Goal: Transaction & Acquisition: Subscribe to service/newsletter

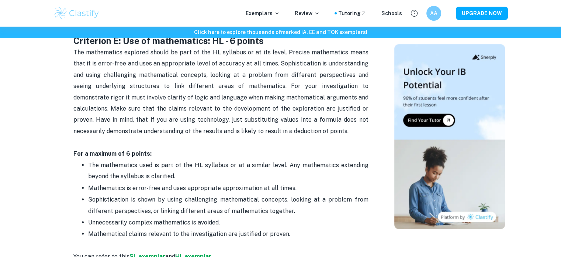
scroll to position [1524, 0]
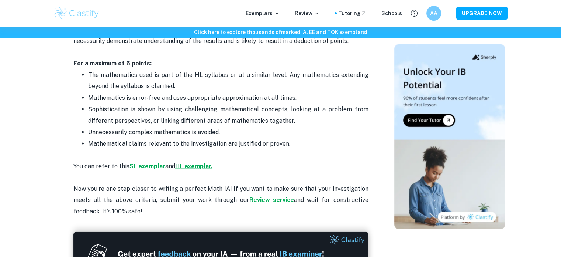
click at [190, 162] on strong "HL exemplar." at bounding box center [193, 165] width 37 height 7
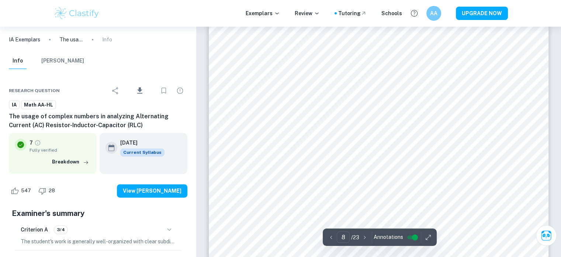
scroll to position [3813, 0]
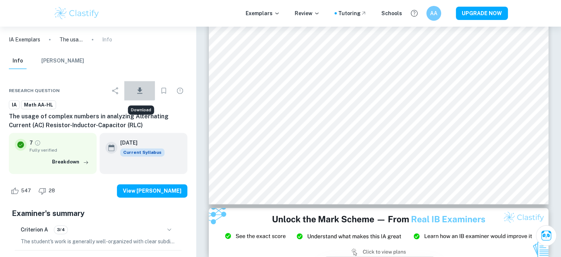
click at [140, 87] on icon "Download" at bounding box center [139, 90] width 5 height 6
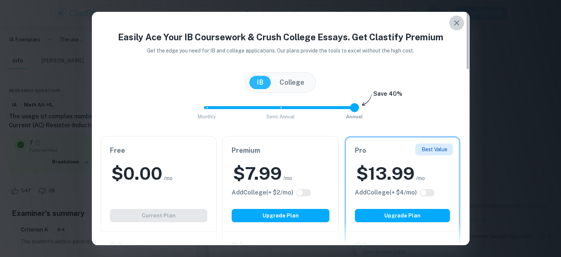
click at [457, 24] on icon "button" at bounding box center [457, 22] width 9 height 9
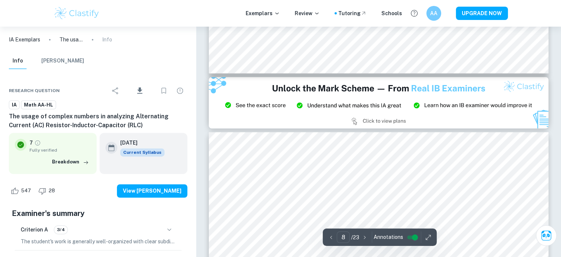
type input "9"
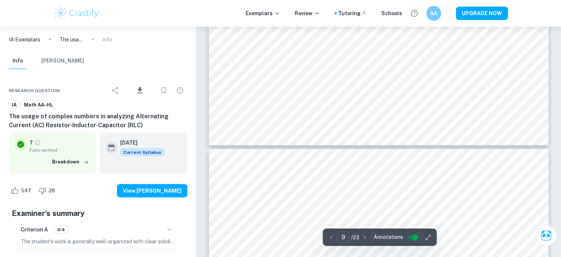
scroll to position [4414, 0]
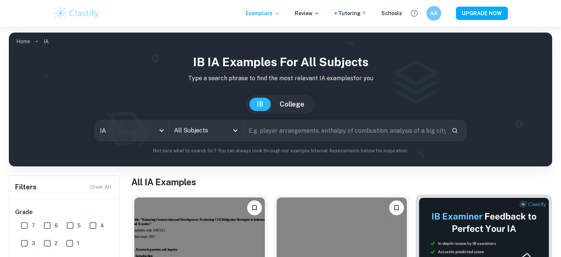
click at [226, 136] on input "All Subjects" at bounding box center [200, 130] width 56 height 14
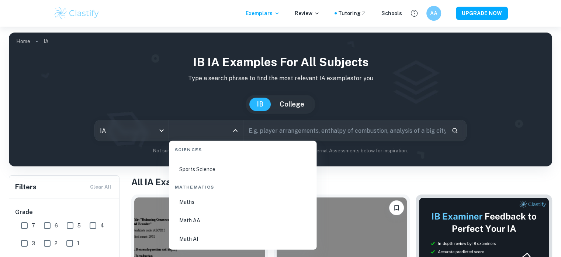
scroll to position [1240, 0]
click at [201, 223] on li "Math AA" at bounding box center [243, 220] width 142 height 17
type input "Math AA"
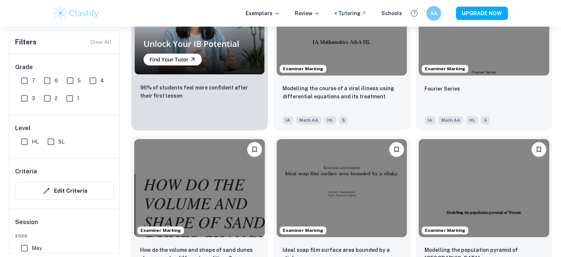
scroll to position [780, 0]
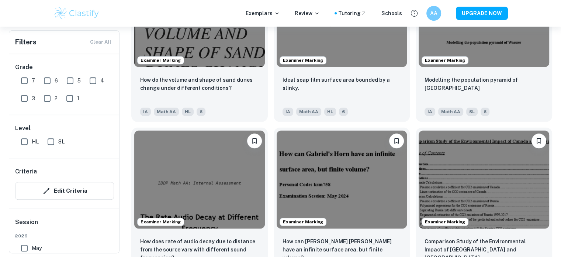
click at [25, 81] on input "7" at bounding box center [24, 80] width 15 height 15
checkbox input "true"
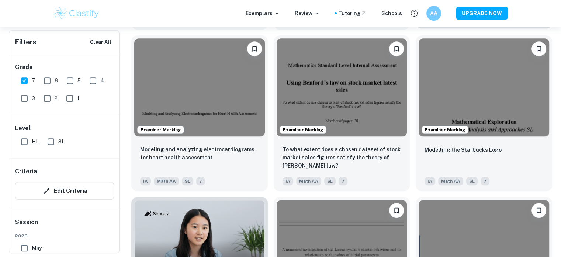
scroll to position [412, 0]
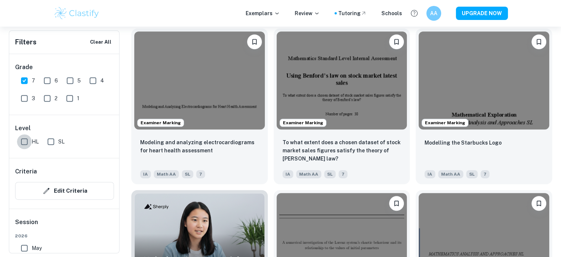
click at [25, 141] on input "HL" at bounding box center [24, 141] width 15 height 15
checkbox input "true"
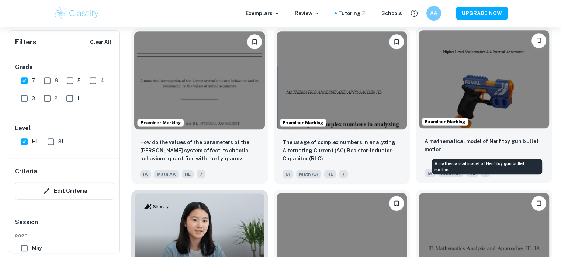
click at [478, 138] on p "A mathematical model of Nerf toy gun bullet motion" at bounding box center [484, 145] width 119 height 16
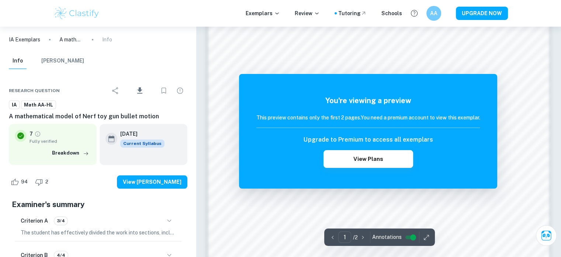
scroll to position [794, 0]
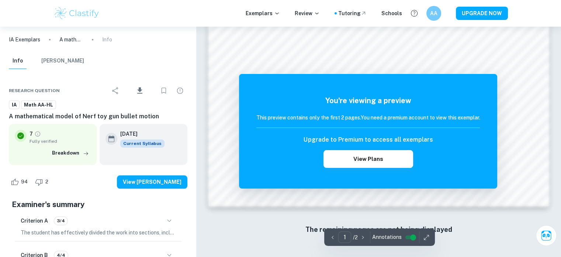
click at [366, 168] on div "You're viewing a preview This preview contains only the first 2 pages. You need…" at bounding box center [368, 131] width 258 height 114
click at [368, 164] on button "View Plans" at bounding box center [368, 159] width 89 height 18
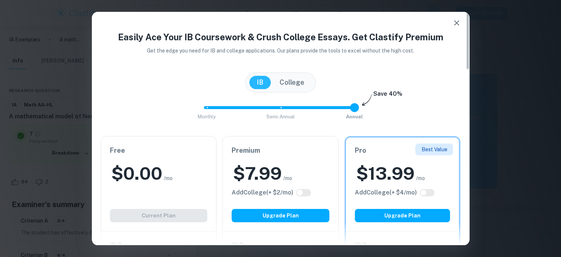
click at [286, 85] on button "College" at bounding box center [291, 82] width 39 height 13
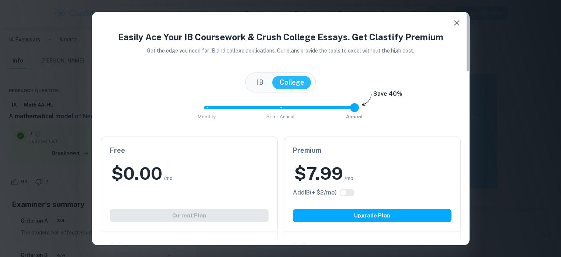
click at [255, 83] on button "IB" at bounding box center [260, 82] width 21 height 13
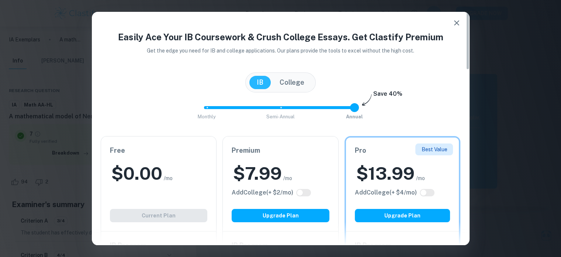
click at [299, 188] on div "Add College (+ $ 2 /mo)" at bounding box center [281, 192] width 98 height 9
click at [300, 189] on input "checkbox" at bounding box center [300, 192] width 18 height 6
checkbox input "true"
click at [428, 190] on input "checkbox" at bounding box center [424, 192] width 18 height 6
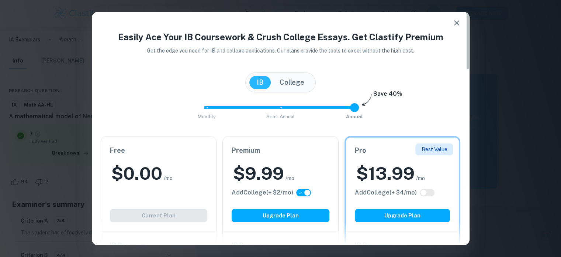
checkbox input "true"
click at [428, 190] on input "checkbox" at bounding box center [431, 192] width 18 height 6
checkbox input "false"
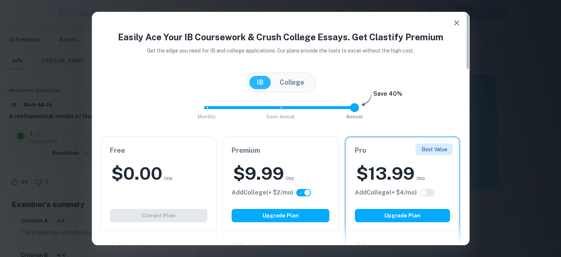
click at [304, 192] on input "checkbox" at bounding box center [308, 192] width 18 height 6
checkbox input "false"
click at [456, 23] on icon "button" at bounding box center [456, 22] width 5 height 5
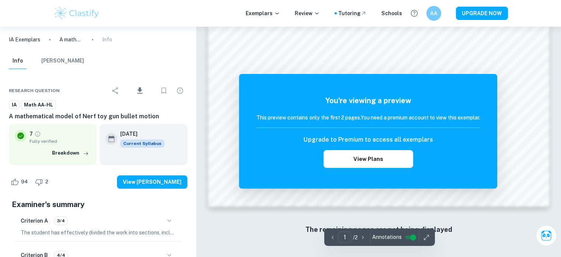
click at [264, 86] on div "You're viewing a preview This preview contains only the first 2 pages. You need…" at bounding box center [368, 131] width 258 height 114
